Goal: Obtain resource: Download file/media

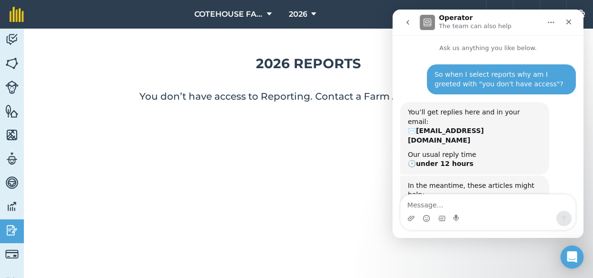
scroll to position [238, 0]
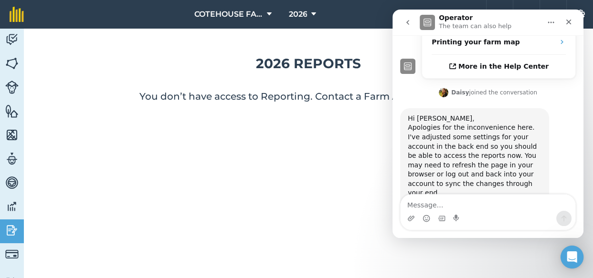
drag, startPoint x: 0, startPoint y: 0, endPoint x: 592, endPoint y: 172, distance: 616.8
click at [9, 226] on img at bounding box center [11, 231] width 13 height 14
click at [569, 22] on icon "Close" at bounding box center [568, 22] width 5 height 5
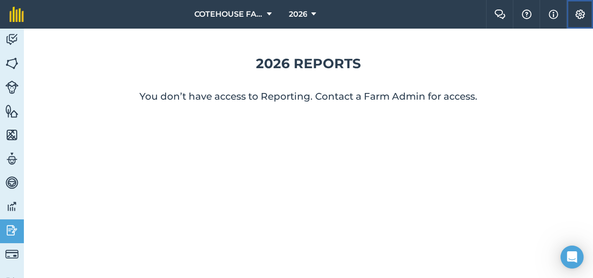
click at [580, 14] on img at bounding box center [580, 15] width 11 height 10
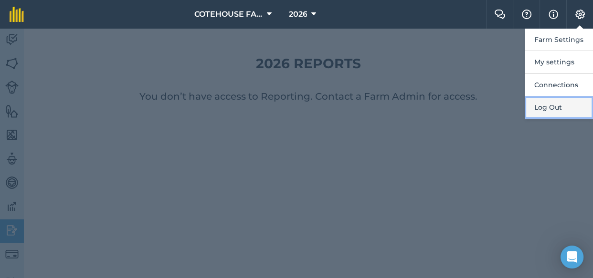
click at [549, 105] on button "Log Out" at bounding box center [559, 107] width 68 height 22
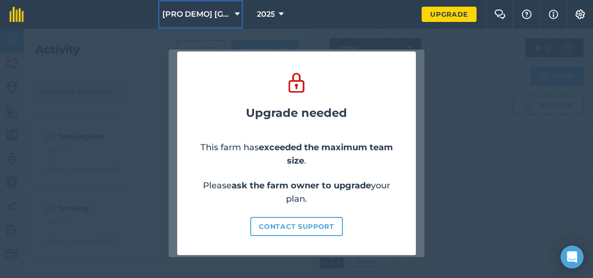
click at [199, 12] on span "[PRO DEMO] [GEOGRAPHIC_DATA]" at bounding box center [196, 14] width 69 height 11
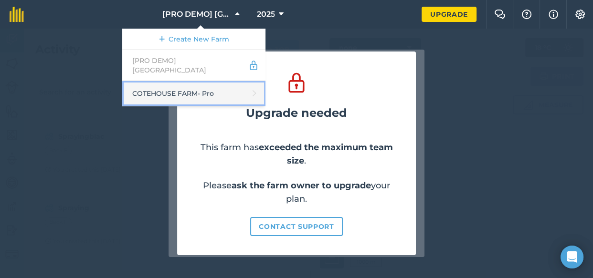
click at [181, 85] on link "COTEHOUSE FARM - Pro" at bounding box center [193, 93] width 143 height 25
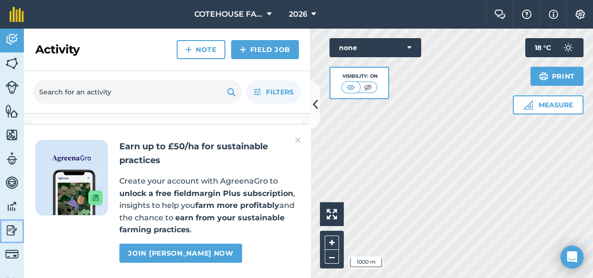
click at [10, 229] on img at bounding box center [11, 231] width 13 height 14
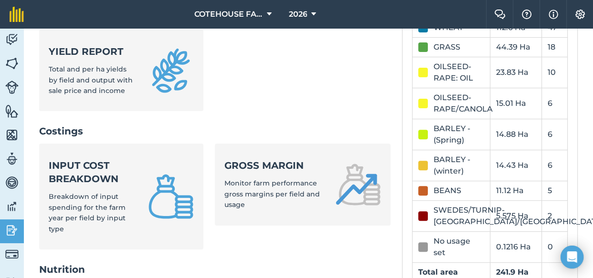
scroll to position [304, 0]
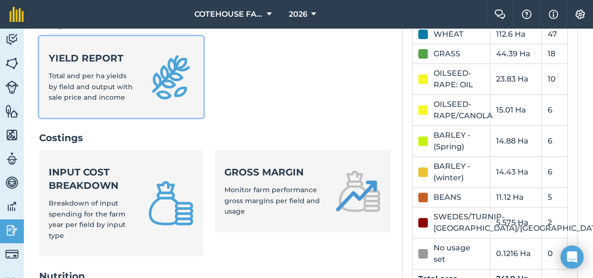
click at [121, 97] on span "Total and per ha yields by field and output with sale price and income" at bounding box center [91, 87] width 84 height 30
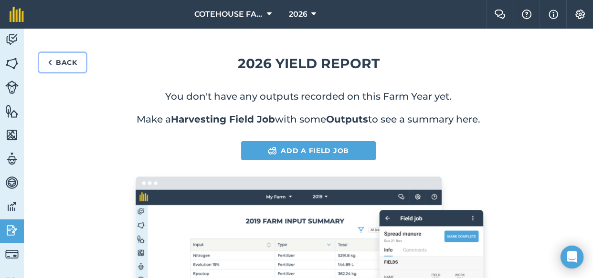
click at [67, 63] on link "Back" at bounding box center [62, 62] width 47 height 19
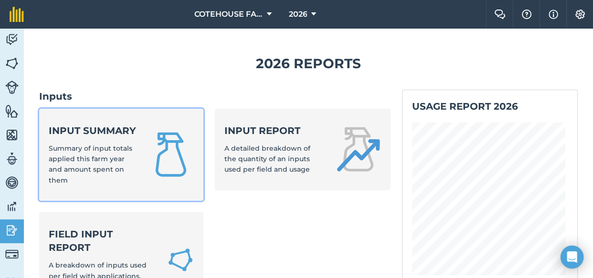
click at [105, 157] on span "Summary of input totals applied this farm year and amount spent on them" at bounding box center [91, 164] width 84 height 41
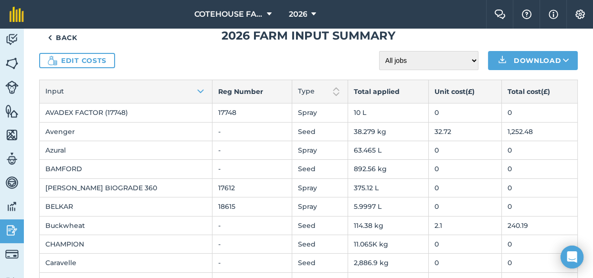
scroll to position [43, 0]
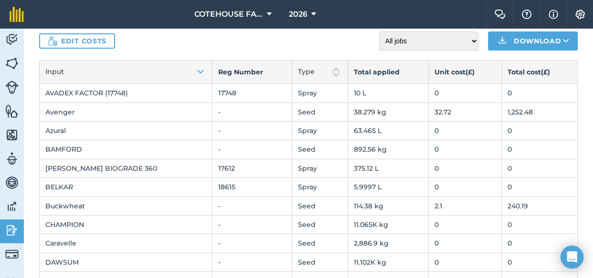
click at [449, 94] on td "0" at bounding box center [465, 93] width 73 height 19
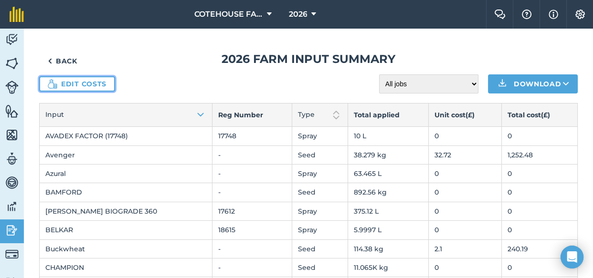
click at [99, 81] on link "Edit costs" at bounding box center [77, 83] width 76 height 15
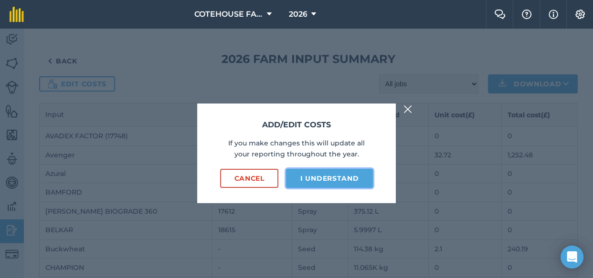
drag, startPoint x: 318, startPoint y: 178, endPoint x: 351, endPoint y: 168, distance: 34.4
click at [318, 177] on button "I understand" at bounding box center [329, 178] width 87 height 19
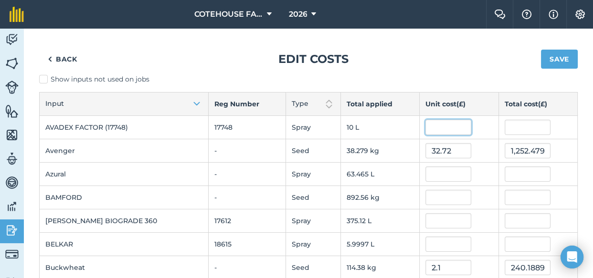
click at [450, 133] on input "text" at bounding box center [449, 127] width 46 height 15
type input "13.69"
type input "136.9"
click at [438, 173] on input "text" at bounding box center [449, 174] width 46 height 15
type input "3.76"
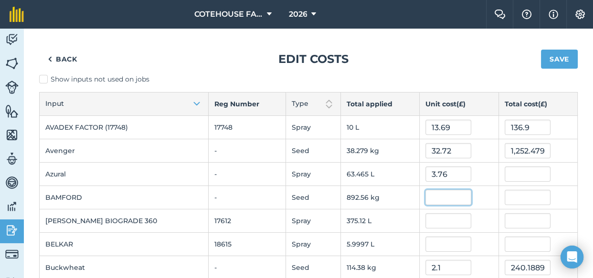
type input "238.62815559999999"
click at [441, 199] on input "text" at bounding box center [449, 197] width 46 height 15
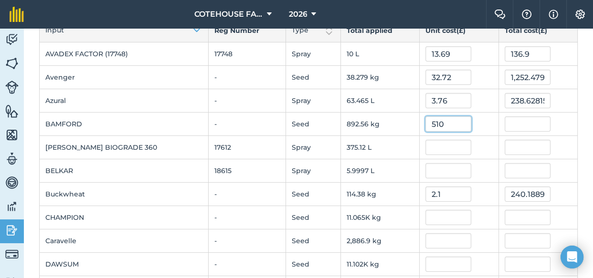
scroll to position [86, 0]
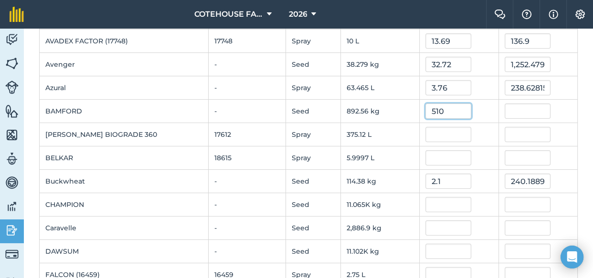
type input "510"
type input "455,208.11939999997"
click at [444, 134] on input "text" at bounding box center [449, 134] width 46 height 15
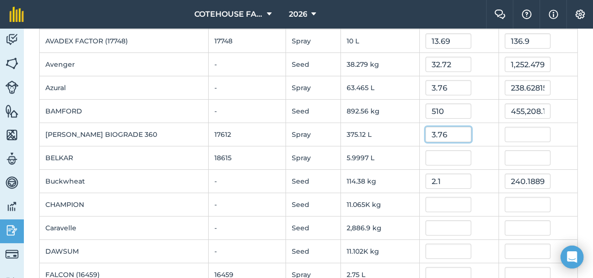
type input "3.76"
type input "1,410.4464624"
click at [449, 201] on input "text" at bounding box center [449, 204] width 46 height 15
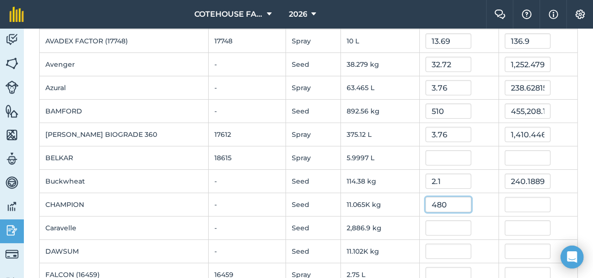
type input "480"
type input "5,311,367.5200000005"
click at [447, 227] on input "text" at bounding box center [449, 228] width 46 height 15
type input "470"
type input "1,356,845.0210000002"
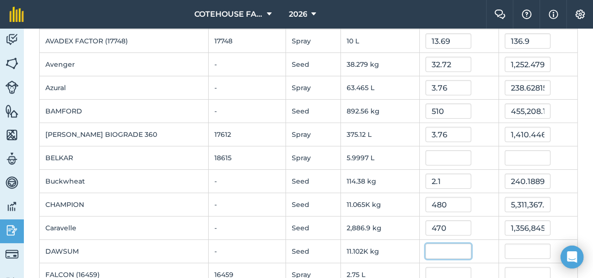
click at [441, 254] on input "text" at bounding box center [449, 251] width 46 height 15
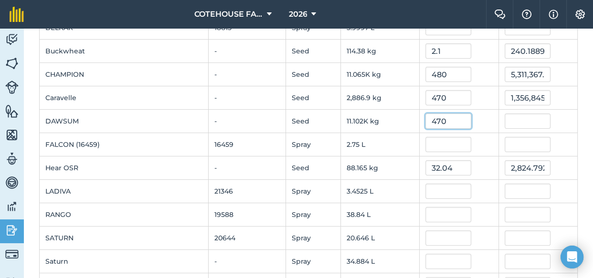
scroll to position [260, 0]
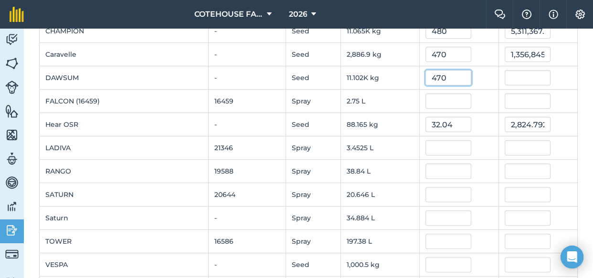
type input "470"
type input "5,217,846"
click at [445, 195] on input "text" at bounding box center [449, 194] width 46 height 15
type input "19"
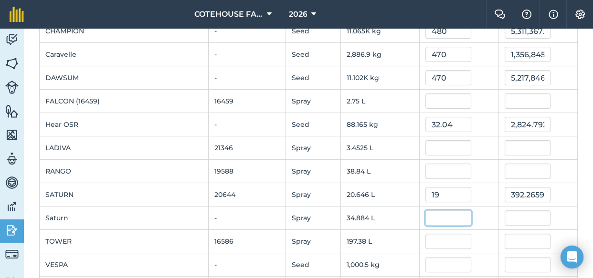
type input "392.265944"
click at [442, 218] on input "text" at bounding box center [449, 218] width 46 height 15
type input "19"
type input "662.7931500000001"
click at [445, 241] on input "text" at bounding box center [449, 241] width 46 height 15
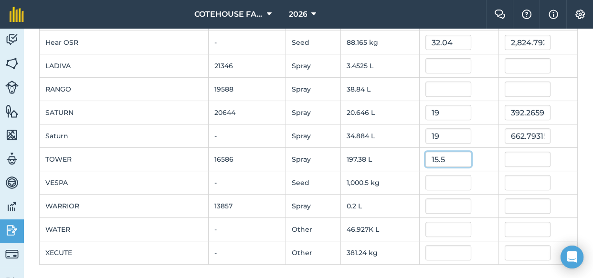
scroll to position [343, 0]
type input "15.5"
type input "3,059.34567"
click at [448, 182] on input "text" at bounding box center [449, 181] width 46 height 15
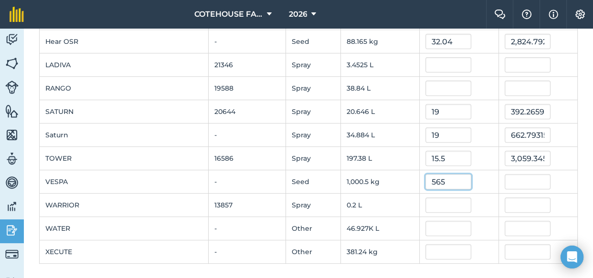
type input "565"
type input "565,271.9119000001"
click at [499, 177] on td "565,271.9119000001" at bounding box center [538, 181] width 79 height 23
click at [426, 180] on input "565" at bounding box center [449, 181] width 46 height 15
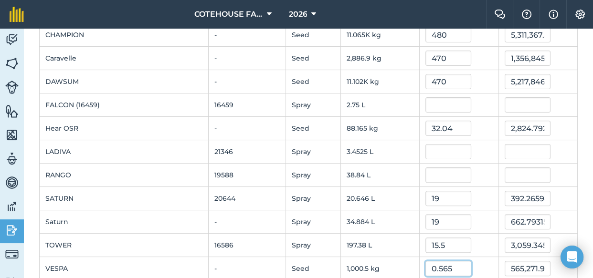
scroll to position [213, 0]
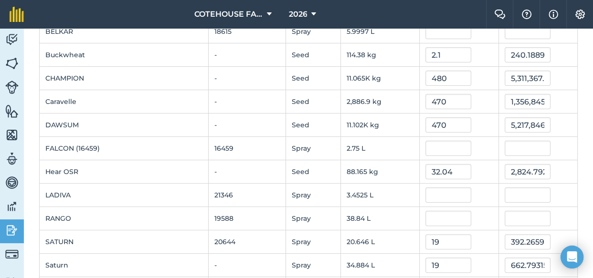
type input "0.565"
type input "565.2719119"
click at [427, 123] on input "470" at bounding box center [449, 124] width 46 height 15
type input "0.47"
type input "5,217.846"
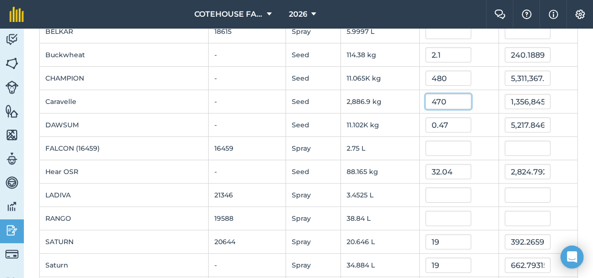
click at [429, 101] on input "470" at bounding box center [449, 101] width 46 height 15
type input "0.47"
type input "1,356.845021"
click at [429, 77] on input "480" at bounding box center [449, 78] width 46 height 15
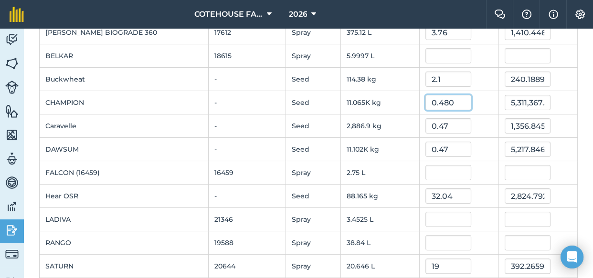
scroll to position [170, 0]
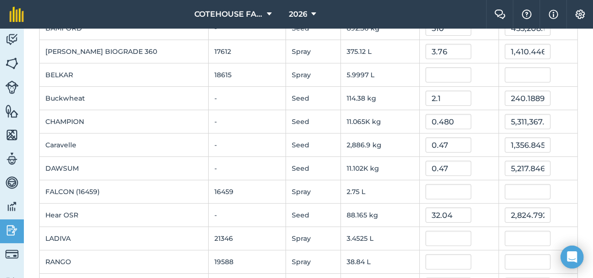
type input "0.48"
type input "5,311.36752"
click at [474, 104] on div "2.1" at bounding box center [459, 98] width 67 height 15
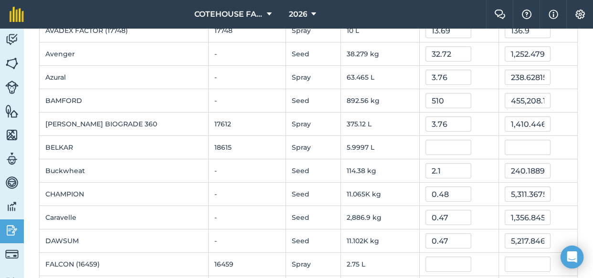
scroll to position [83, 0]
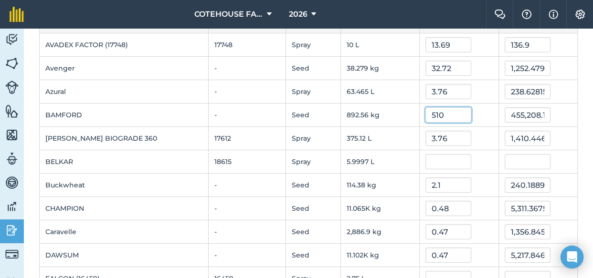
click at [428, 113] on input "510" at bounding box center [449, 114] width 46 height 15
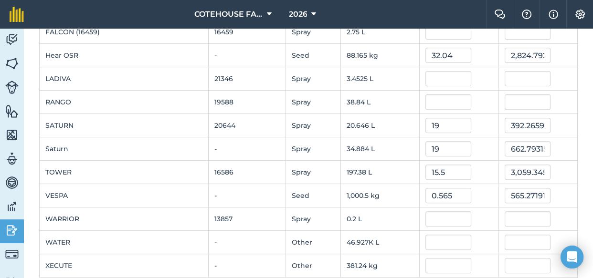
scroll to position [343, 0]
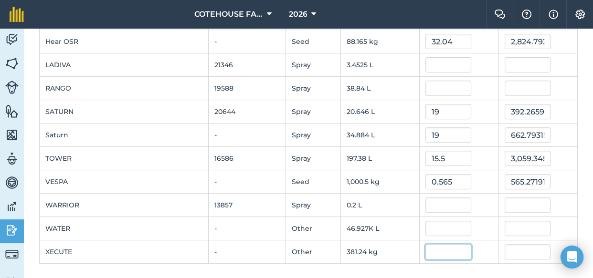
type input "0.51"
type input "455.2081194"
click at [445, 248] on input "text" at bounding box center [449, 252] width 46 height 15
type input "3.98"
type input "1,517.3424436"
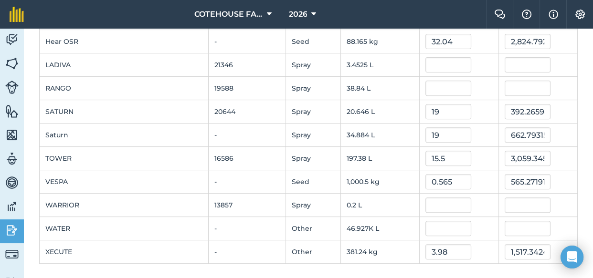
click at [482, 224] on div at bounding box center [459, 228] width 67 height 15
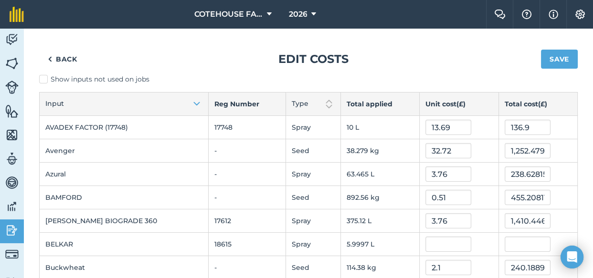
scroll to position [0, 0]
click at [548, 59] on button "Save" at bounding box center [559, 59] width 37 height 19
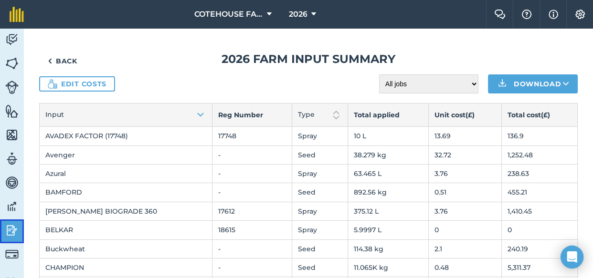
click at [11, 230] on img at bounding box center [11, 231] width 13 height 14
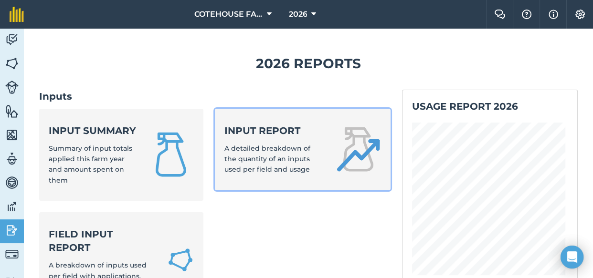
click at [285, 150] on span "A detailed breakdown of the quantity of an inputs used per field and usage" at bounding box center [267, 159] width 86 height 30
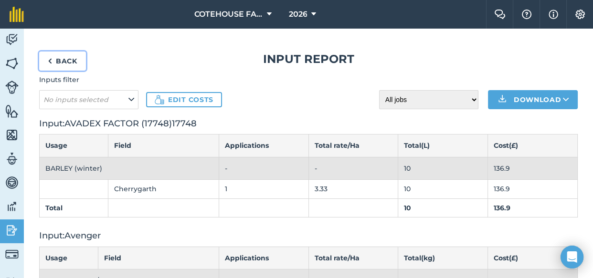
click at [70, 59] on link "Back" at bounding box center [62, 61] width 47 height 19
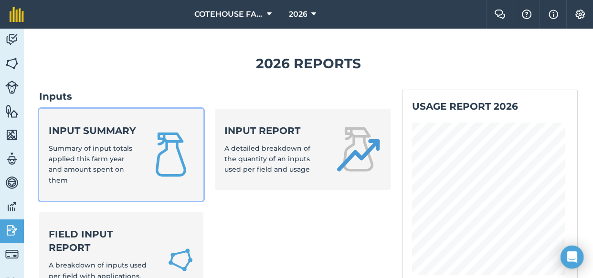
click at [71, 138] on strong "Input summary" at bounding box center [93, 130] width 88 height 13
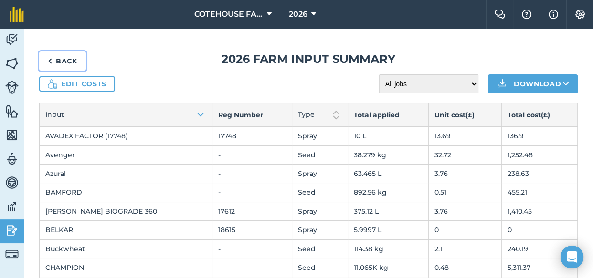
click at [68, 57] on link "Back" at bounding box center [62, 61] width 47 height 19
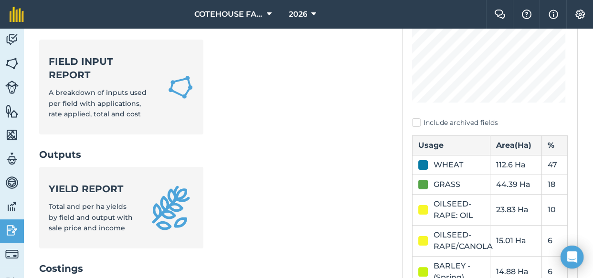
scroll to position [173, 0]
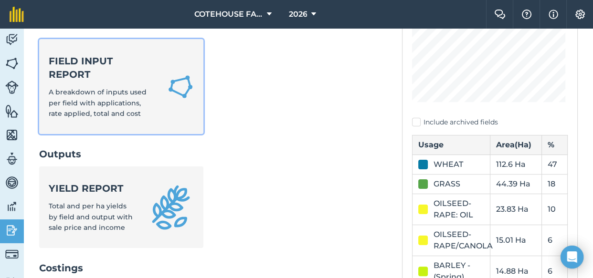
click at [114, 109] on span "A breakdown of inputs used per field with applications, rate applied, total and…" at bounding box center [98, 103] width 98 height 30
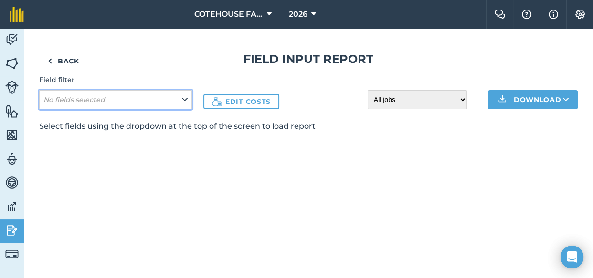
click at [182, 96] on icon at bounding box center [185, 100] width 6 height 11
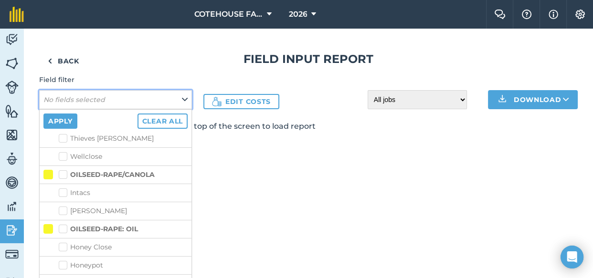
scroll to position [434, 0]
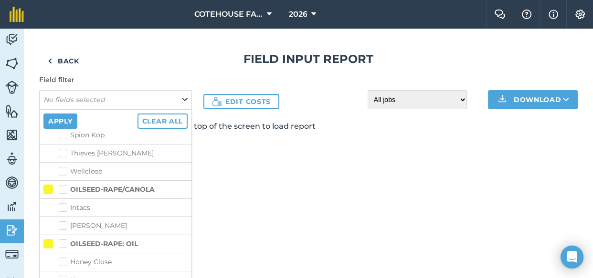
click at [62, 185] on label "OILSEED-RAPE/CANOLA" at bounding box center [107, 190] width 96 height 10
click at [62, 185] on input "OILSEED-RAPE/CANOLA" at bounding box center [62, 188] width 6 height 6
checkbox input "true"
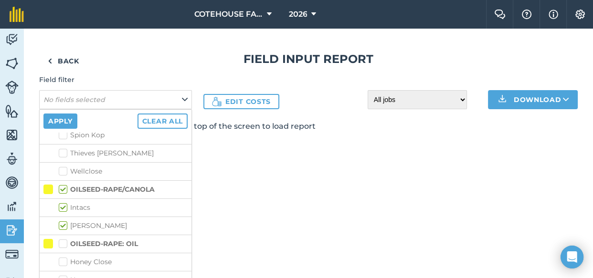
click at [62, 239] on label "OILSEED-RAPE: OIL" at bounding box center [98, 244] width 79 height 10
click at [62, 239] on input "OILSEED-RAPE: OIL" at bounding box center [62, 242] width 6 height 6
checkbox input "true"
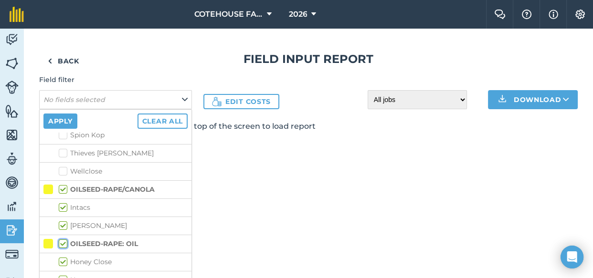
checkbox input "true"
click at [67, 121] on button "Apply" at bounding box center [60, 121] width 34 height 15
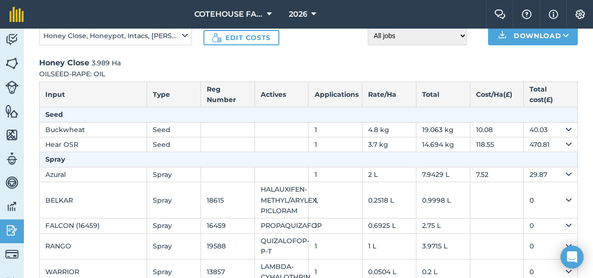
scroll to position [0, 0]
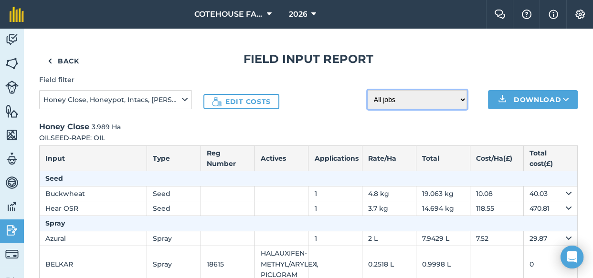
click at [444, 99] on select "All jobs Incomplete jobs Complete jobs" at bounding box center [417, 99] width 99 height 19
select select "done"
click at [368, 90] on select "All jobs Incomplete jobs Complete jobs" at bounding box center [417, 99] width 99 height 19
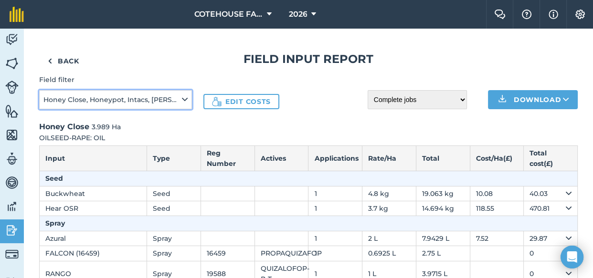
click at [185, 99] on icon at bounding box center [185, 100] width 6 height 11
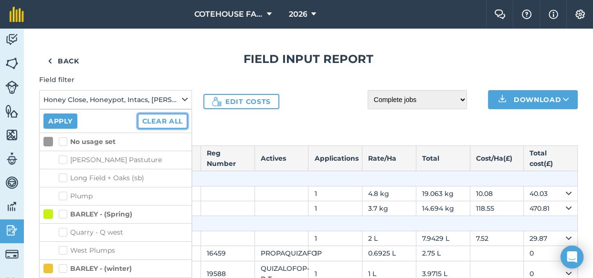
click at [149, 118] on button "Clear all" at bounding box center [163, 121] width 50 height 15
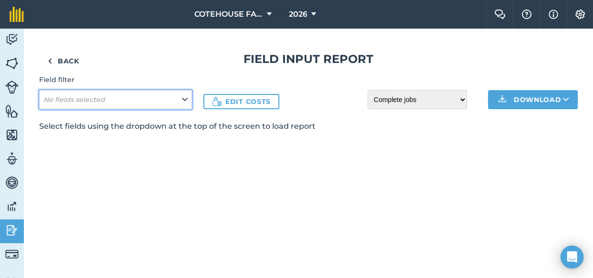
click at [118, 102] on button "No fields selected" at bounding box center [115, 99] width 153 height 19
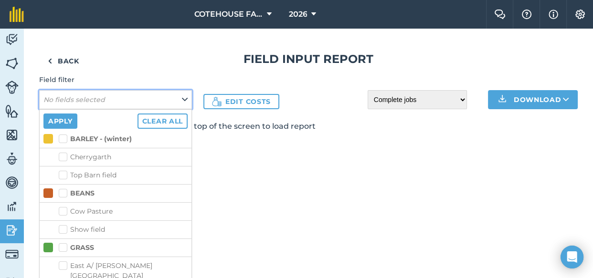
scroll to position [86, 0]
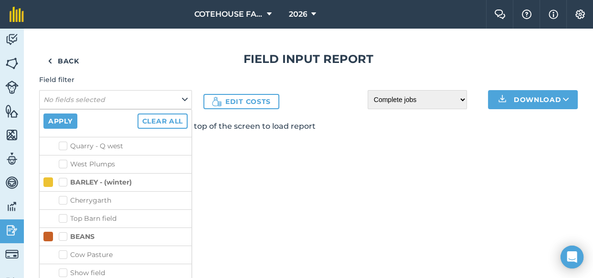
click at [64, 180] on label "BARLEY - (winter)" at bounding box center [95, 183] width 73 height 10
click at [64, 180] on input "BARLEY - (winter)" at bounding box center [62, 181] width 6 height 6
checkbox input "true"
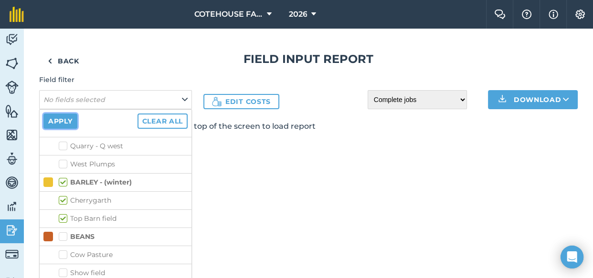
click at [64, 120] on button "Apply" at bounding box center [60, 121] width 34 height 15
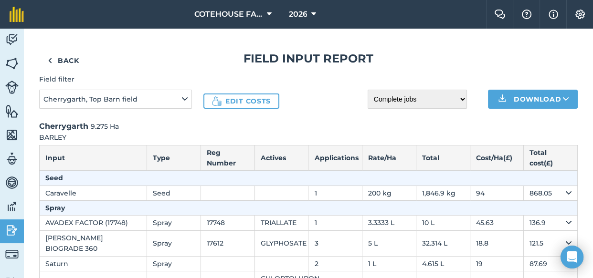
scroll to position [0, 0]
click at [511, 99] on button "Download" at bounding box center [533, 99] width 90 height 19
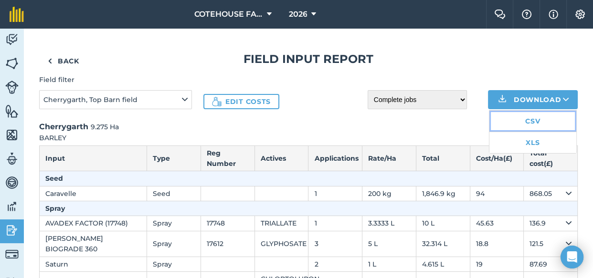
click at [520, 119] on link "CSV" at bounding box center [533, 121] width 87 height 21
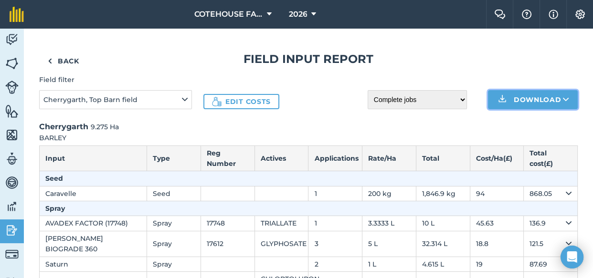
click at [520, 100] on button "Download" at bounding box center [533, 99] width 90 height 19
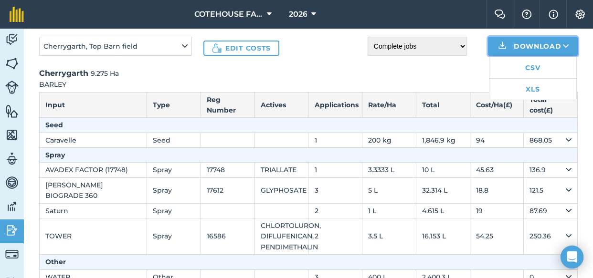
scroll to position [43, 0]
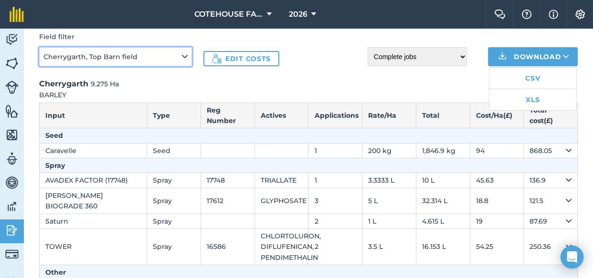
click at [170, 53] on button "Cherrygarth, Top Barn field" at bounding box center [115, 56] width 153 height 19
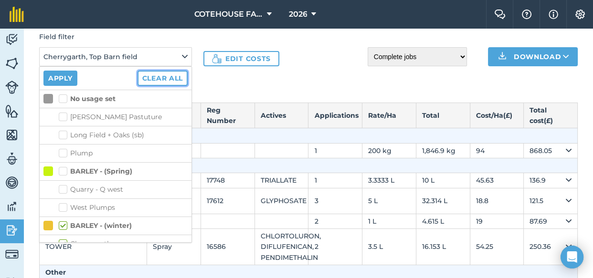
click at [148, 75] on button "Clear all" at bounding box center [163, 78] width 50 height 15
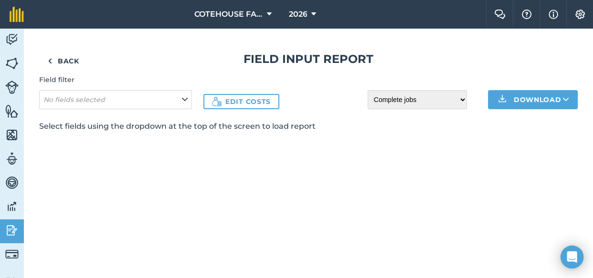
scroll to position [0, 0]
click at [119, 100] on button "No fields selected" at bounding box center [115, 99] width 153 height 19
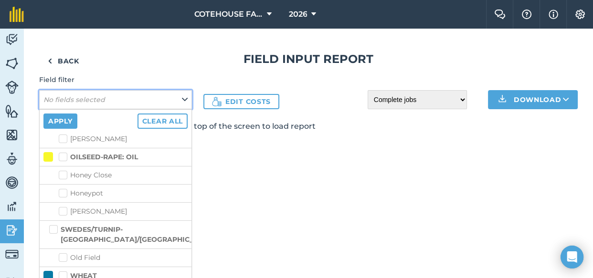
scroll to position [607, 0]
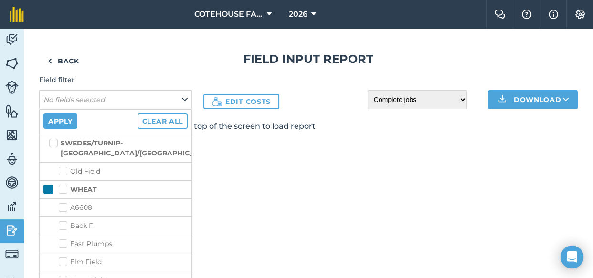
click at [64, 185] on label "WHEAT" at bounding box center [78, 190] width 38 height 10
click at [64, 185] on input "WHEAT" at bounding box center [62, 188] width 6 height 6
checkbox input "true"
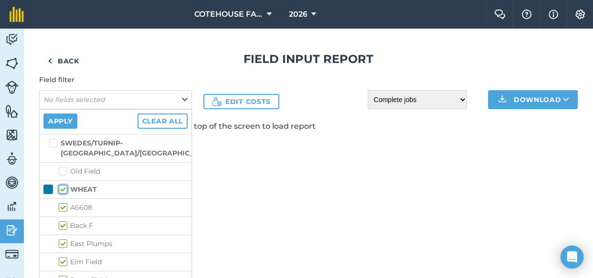
checkbox input "true"
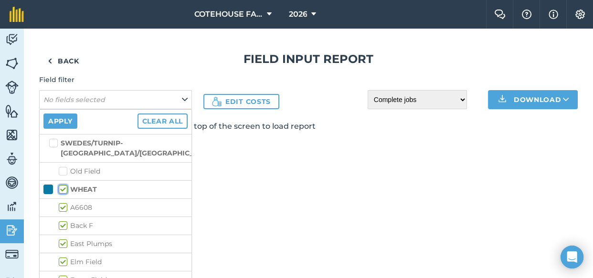
checkbox input "true"
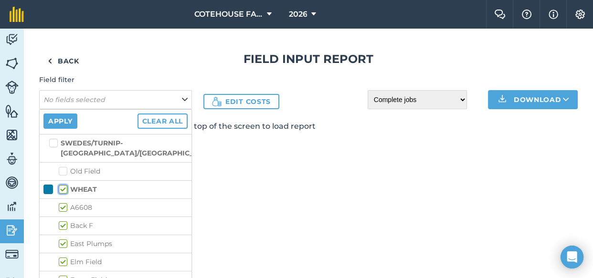
checkbox input "true"
click at [418, 102] on select "All jobs Incomplete jobs Complete jobs" at bounding box center [417, 99] width 99 height 19
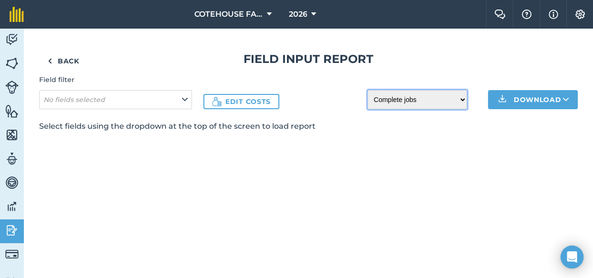
click at [368, 90] on select "All jobs Incomplete jobs Complete jobs" at bounding box center [417, 99] width 99 height 19
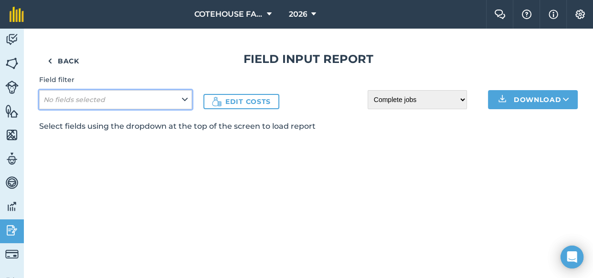
click at [101, 96] on em "No fields selected" at bounding box center [74, 100] width 62 height 9
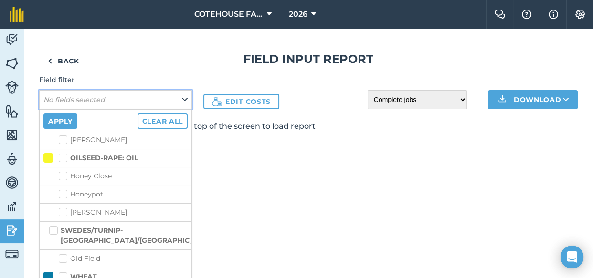
scroll to position [521, 0]
click at [64, 272] on label "WHEAT" at bounding box center [78, 277] width 38 height 10
click at [64, 272] on input "WHEAT" at bounding box center [62, 275] width 6 height 6
checkbox input "true"
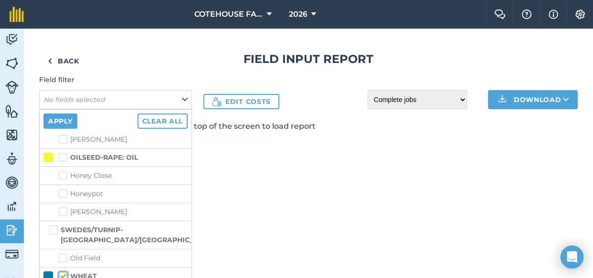
checkbox input "true"
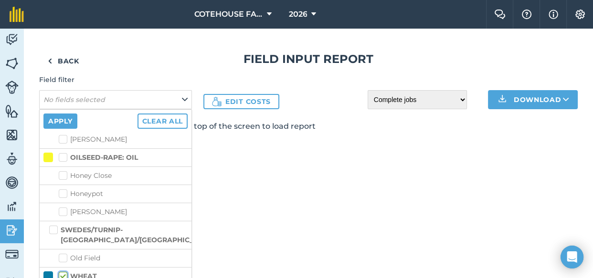
checkbox input "true"
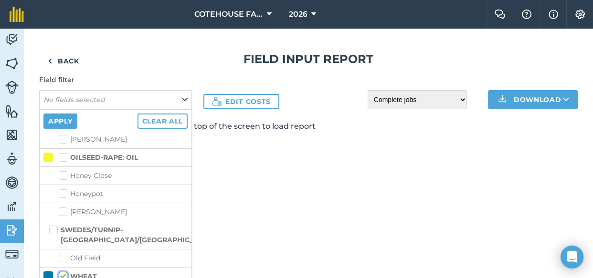
checkbox input "true"
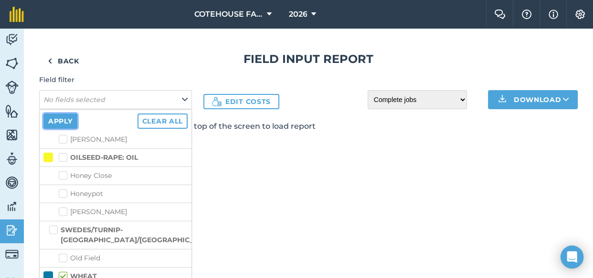
click at [62, 119] on button "Apply" at bounding box center [60, 121] width 34 height 15
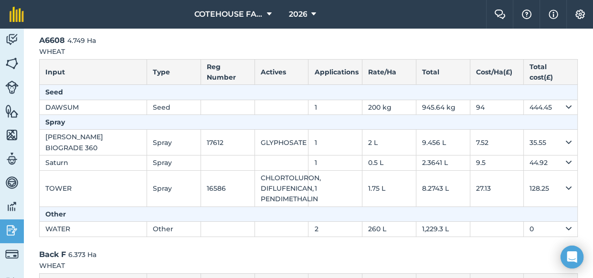
scroll to position [0, 0]
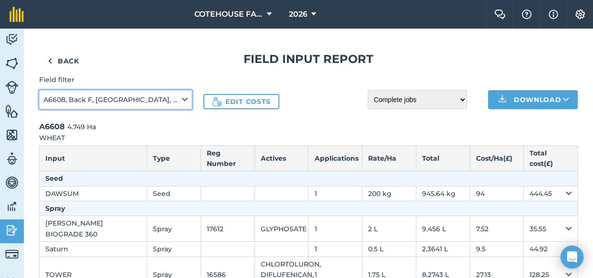
click at [127, 96] on span "A6608, Back F, [GEOGRAPHIC_DATA], [GEOGRAPHIC_DATA] , [GEOGRAPHIC_DATA] , [GEOG…" at bounding box center [111, 100] width 137 height 11
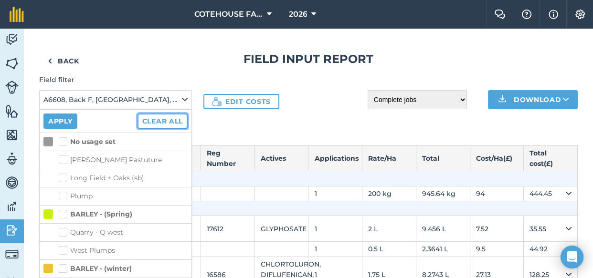
click at [162, 122] on button "Clear all" at bounding box center [163, 121] width 50 height 15
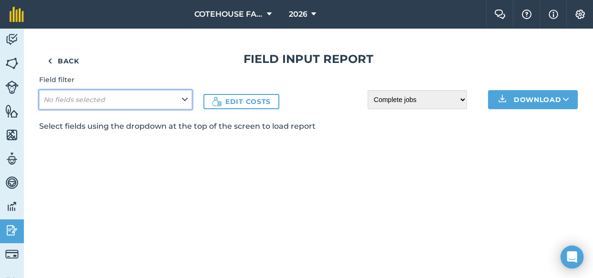
click at [87, 100] on em "No fields selected" at bounding box center [74, 100] width 62 height 9
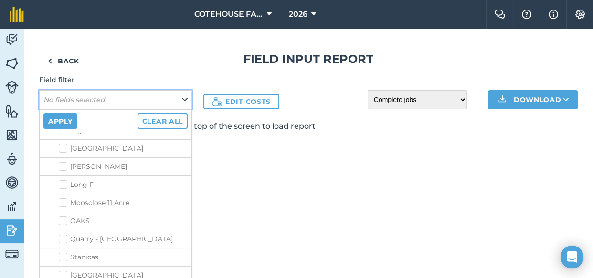
scroll to position [798, 0]
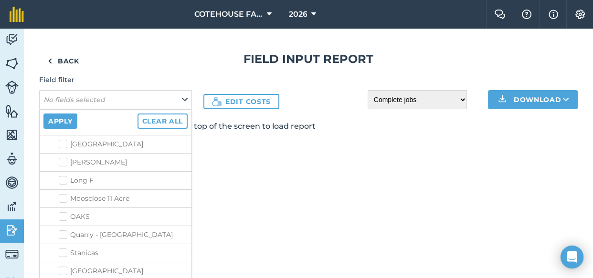
click at [62, 248] on label "Stanicas" at bounding box center [123, 253] width 129 height 10
click at [62, 248] on input "Stanicas" at bounding box center [62, 251] width 6 height 6
checkbox input "true"
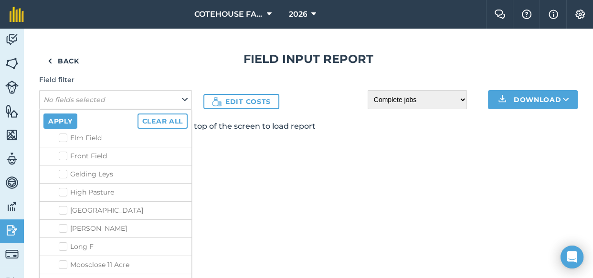
scroll to position [712, 0]
click at [64, 208] on label "High Pasture" at bounding box center [123, 213] width 129 height 10
click at [64, 208] on input "High Pasture" at bounding box center [62, 211] width 6 height 6
checkbox input "true"
click at [65, 244] on label "[PERSON_NAME]" at bounding box center [123, 249] width 129 height 10
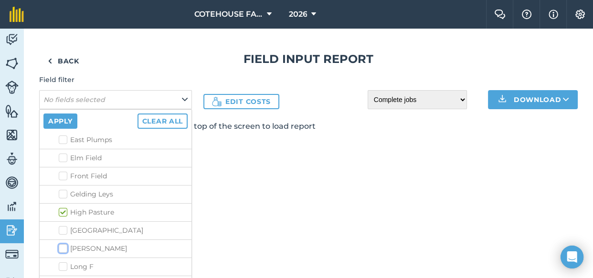
click at [65, 244] on input "[PERSON_NAME]" at bounding box center [62, 247] width 6 height 6
checkbox input "true"
click at [67, 122] on button "Apply" at bounding box center [60, 121] width 34 height 15
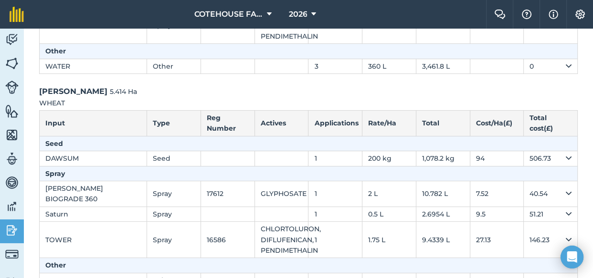
scroll to position [0, 0]
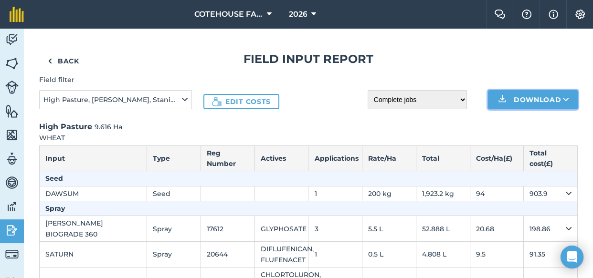
click at [516, 95] on button "Download" at bounding box center [533, 99] width 90 height 19
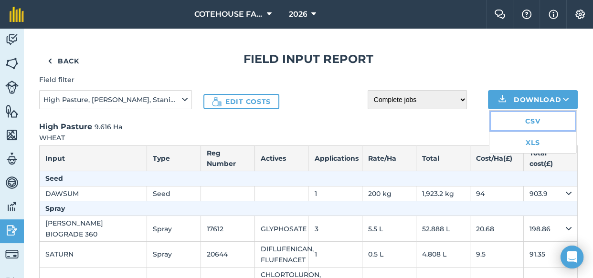
click at [532, 120] on link "CSV" at bounding box center [533, 121] width 87 height 21
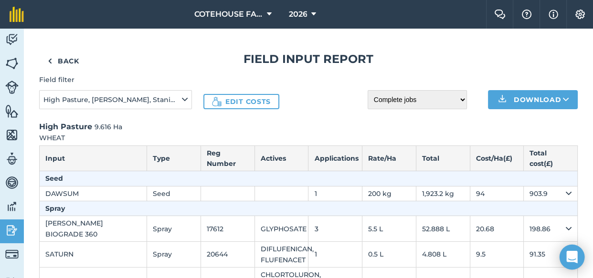
click at [571, 258] on icon "Open Intercom Messenger" at bounding box center [571, 257] width 11 height 12
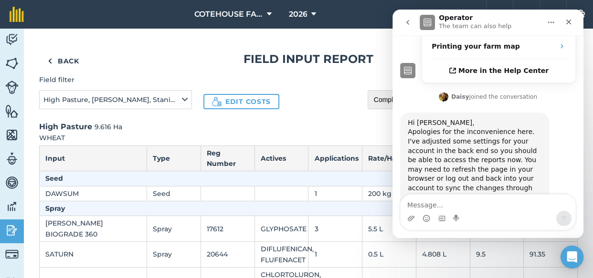
scroll to position [238, 0]
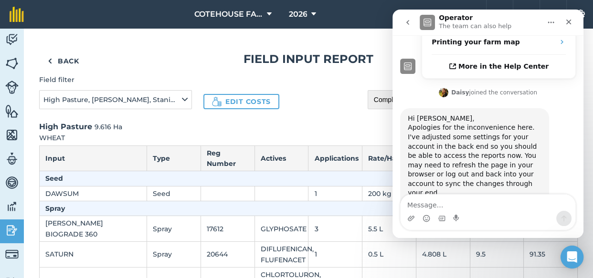
click at [442, 205] on textarea "Message…" at bounding box center [488, 203] width 175 height 16
click at [435, 205] on textarea "works nmow," at bounding box center [488, 203] width 175 height 16
click at [454, 209] on textarea "works now," at bounding box center [488, 203] width 175 height 16
click at [444, 203] on textarea "works now, tankyou" at bounding box center [488, 203] width 175 height 16
click at [503, 203] on textarea "works now, thankyou" at bounding box center [488, 203] width 175 height 16
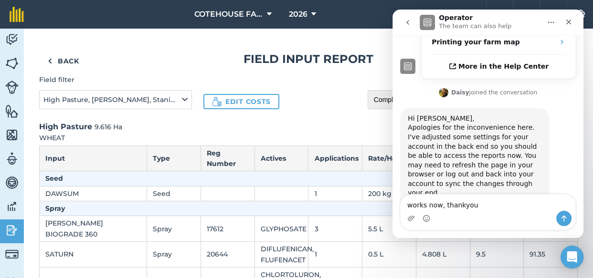
type textarea "works now, thankyou"
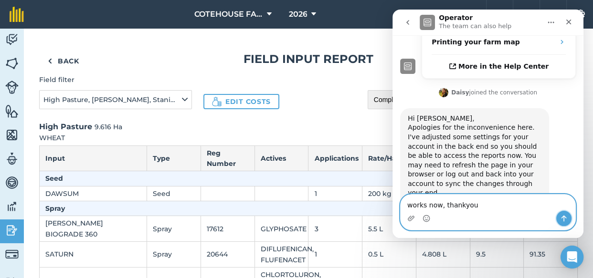
click at [564, 218] on icon "Send a message…" at bounding box center [564, 219] width 5 height 6
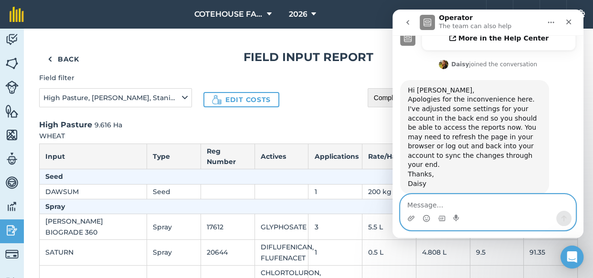
scroll to position [0, 0]
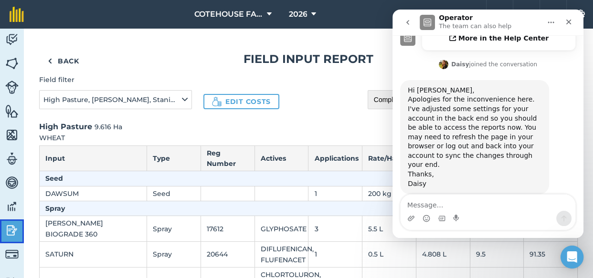
click at [11, 228] on img at bounding box center [11, 231] width 13 height 14
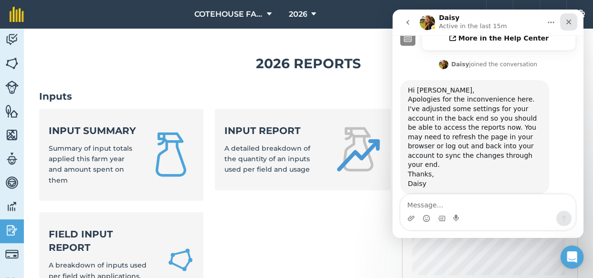
click at [567, 21] on icon "Close" at bounding box center [569, 22] width 8 height 8
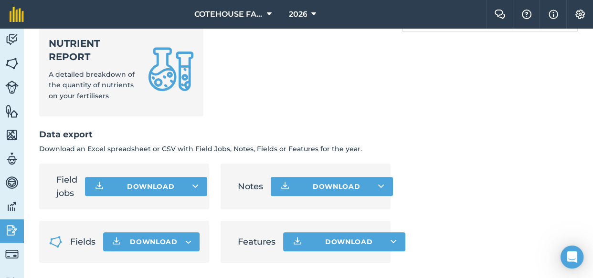
scroll to position [585, 0]
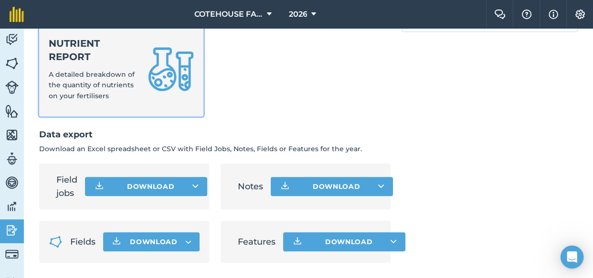
click at [92, 77] on span "A detailed breakdown of the quantity of nutrients on your fertilisers" at bounding box center [92, 85] width 86 height 30
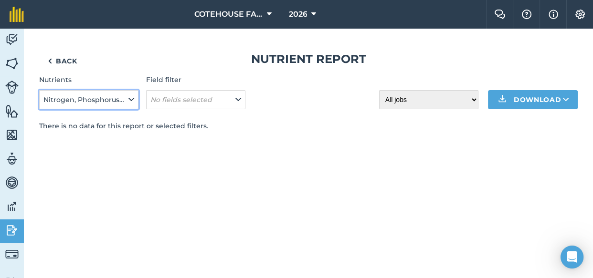
click at [122, 99] on span "Nitrogen, Phosphorus, Potassium, Magnesium, Sulphur, Sodium" at bounding box center [84, 100] width 83 height 11
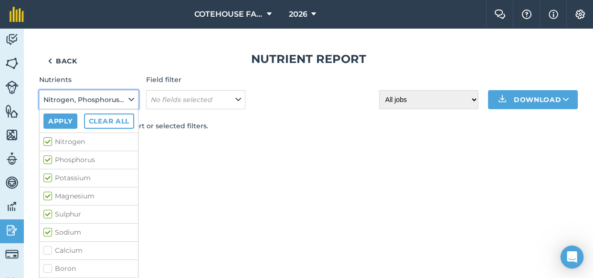
click at [119, 97] on span "Nitrogen, Phosphorus, Potassium, Magnesium, Sulphur, Sodium" at bounding box center [84, 100] width 83 height 11
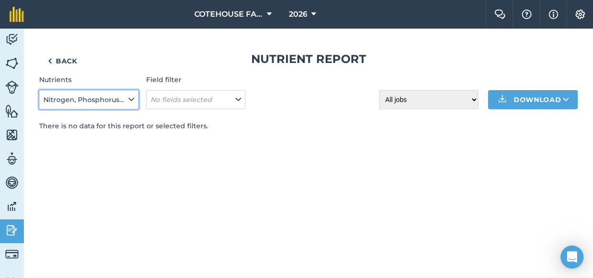
click at [119, 97] on span "Nitrogen, Phosphorus, Potassium, Magnesium, Sulphur, Sodium" at bounding box center [84, 100] width 83 height 11
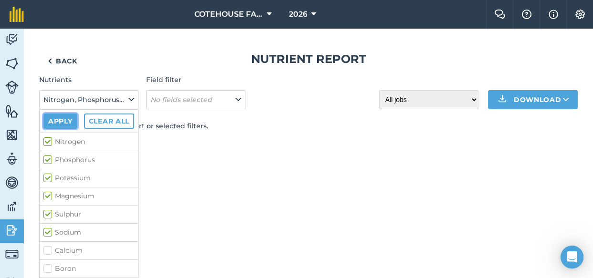
click at [67, 119] on button "Apply" at bounding box center [60, 121] width 34 height 15
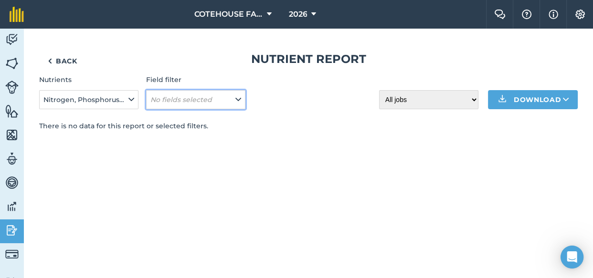
click at [169, 101] on em "No fields selected" at bounding box center [181, 100] width 62 height 9
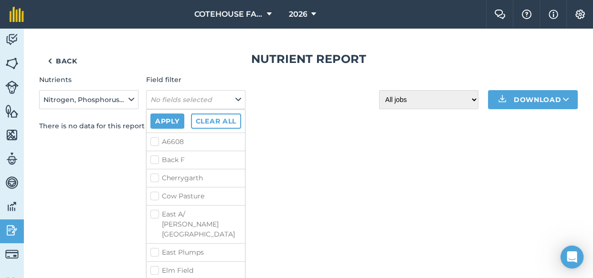
click at [155, 141] on label "A6608" at bounding box center [195, 142] width 91 height 10
click at [155, 141] on input "A6608" at bounding box center [153, 140] width 6 height 6
checkbox input "true"
click at [173, 120] on button "Apply" at bounding box center [167, 121] width 34 height 15
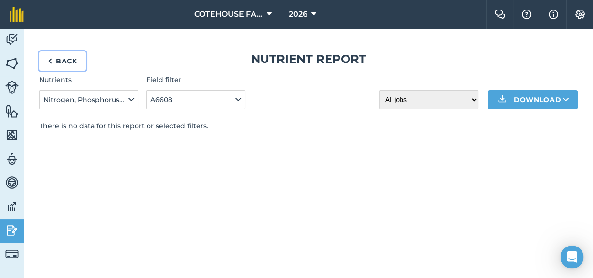
click at [59, 64] on link "Back" at bounding box center [62, 61] width 47 height 19
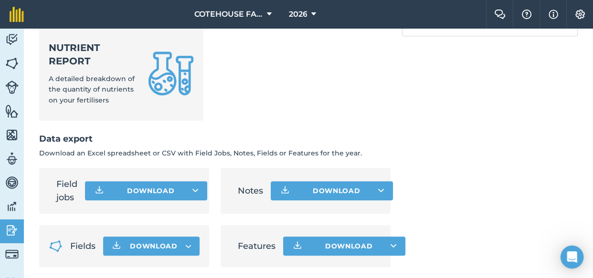
scroll to position [585, 0]
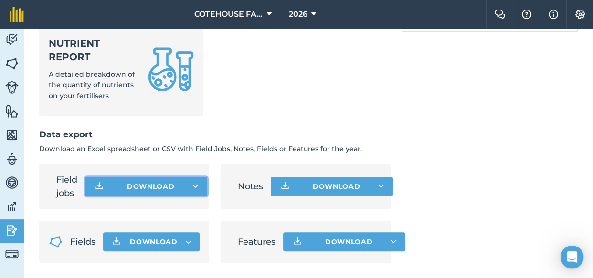
click at [196, 184] on icon at bounding box center [195, 187] width 6 height 10
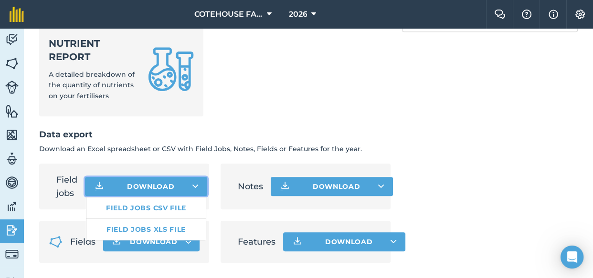
click at [196, 184] on icon at bounding box center [195, 187] width 6 height 10
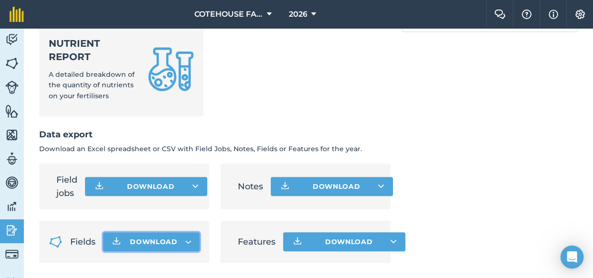
click at [115, 240] on icon "button" at bounding box center [116, 241] width 11 height 11
click at [378, 184] on icon at bounding box center [381, 187] width 6 height 10
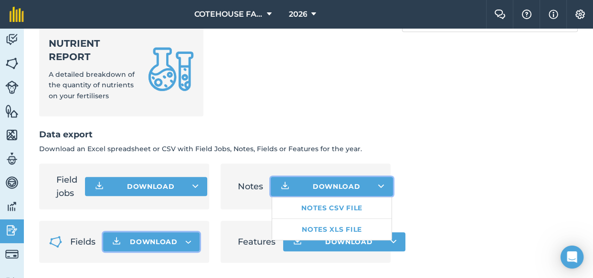
click at [378, 184] on icon at bounding box center [381, 187] width 6 height 10
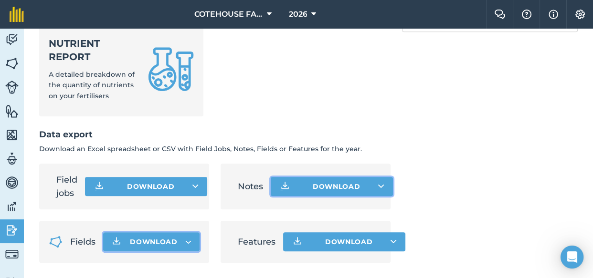
click at [281, 185] on img at bounding box center [284, 186] width 11 height 11
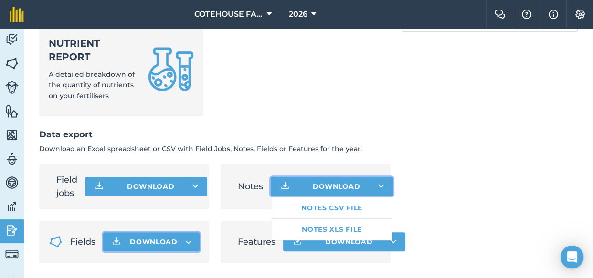
click at [281, 185] on img at bounding box center [284, 186] width 11 height 11
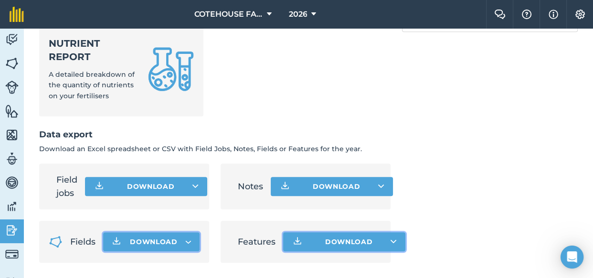
click at [319, 238] on button "Download" at bounding box center [344, 242] width 122 height 19
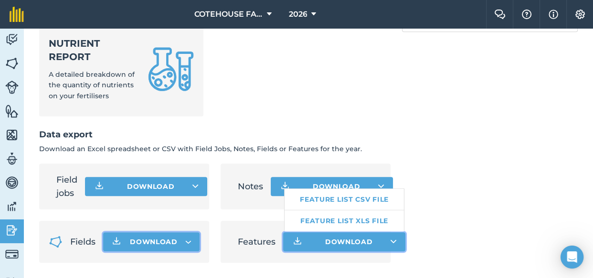
click at [319, 236] on button "Download Feature list CSV file Feature list XLS file" at bounding box center [344, 242] width 122 height 19
